Goal: Navigation & Orientation: Find specific page/section

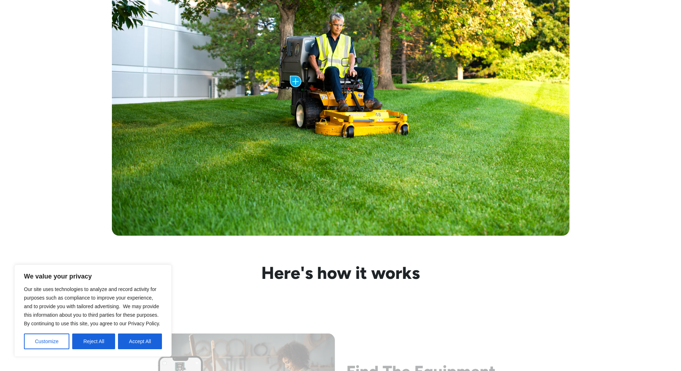
scroll to position [500, 0]
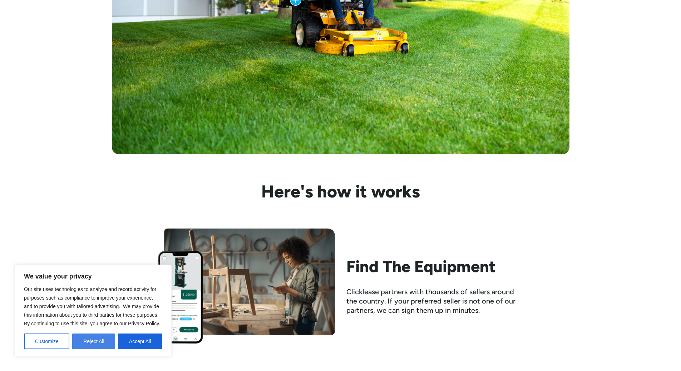
drag, startPoint x: 84, startPoint y: 336, endPoint x: 86, endPoint y: 342, distance: 5.8
click at [84, 337] on button "Reject All" at bounding box center [93, 342] width 43 height 16
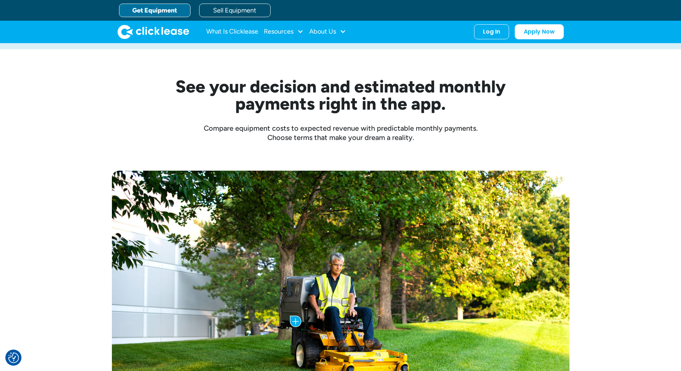
scroll to position [0, 0]
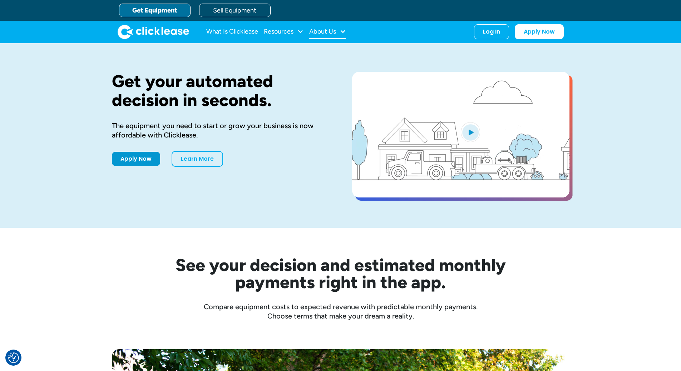
click at [328, 31] on div "About Us" at bounding box center [322, 31] width 27 height 0
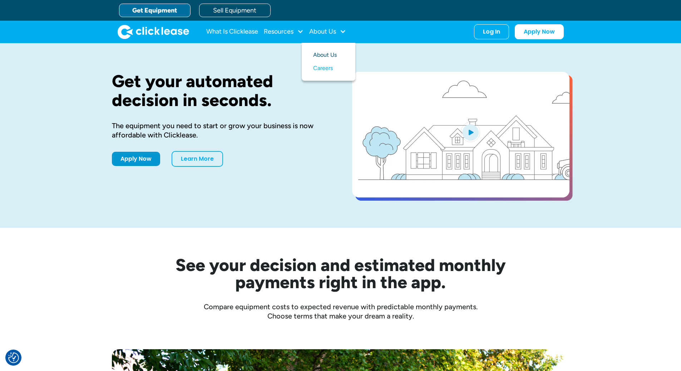
click at [323, 53] on link "About Us" at bounding box center [328, 55] width 31 height 13
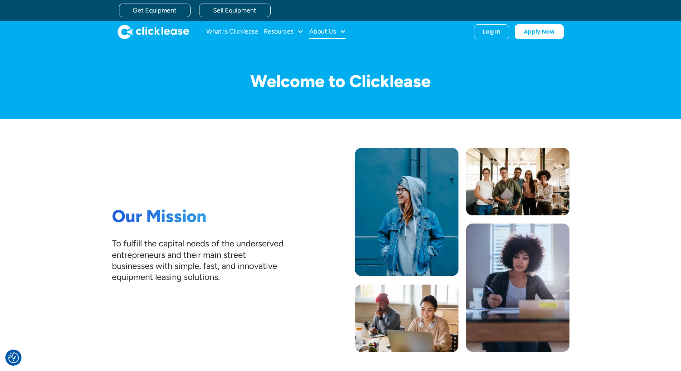
click at [329, 31] on div "About Us" at bounding box center [322, 31] width 27 height 0
click at [324, 56] on link "About Us" at bounding box center [328, 55] width 31 height 13
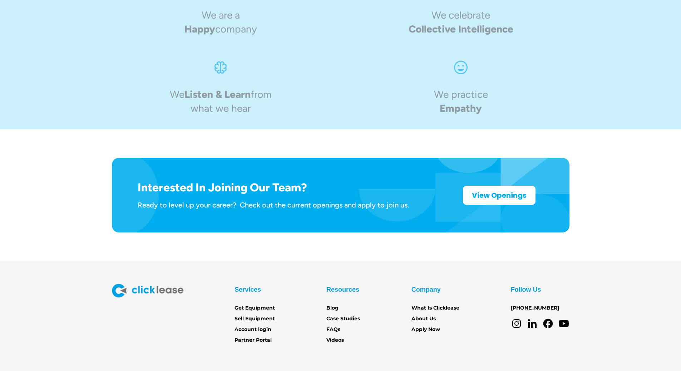
scroll to position [1066, 0]
